Goal: Task Accomplishment & Management: Complete application form

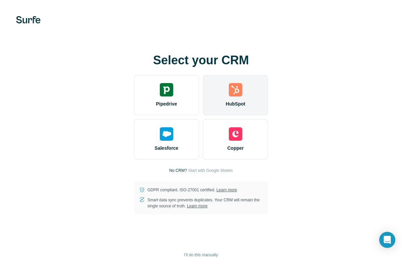
click at [239, 99] on div "HubSpot" at bounding box center [235, 95] width 65 height 40
click at [230, 96] on img at bounding box center [235, 89] width 13 height 13
click at [236, 93] on img at bounding box center [235, 89] width 13 height 13
click at [233, 105] on span "HubSpot" at bounding box center [235, 104] width 19 height 7
